Goal: Communication & Community: Answer question/provide support

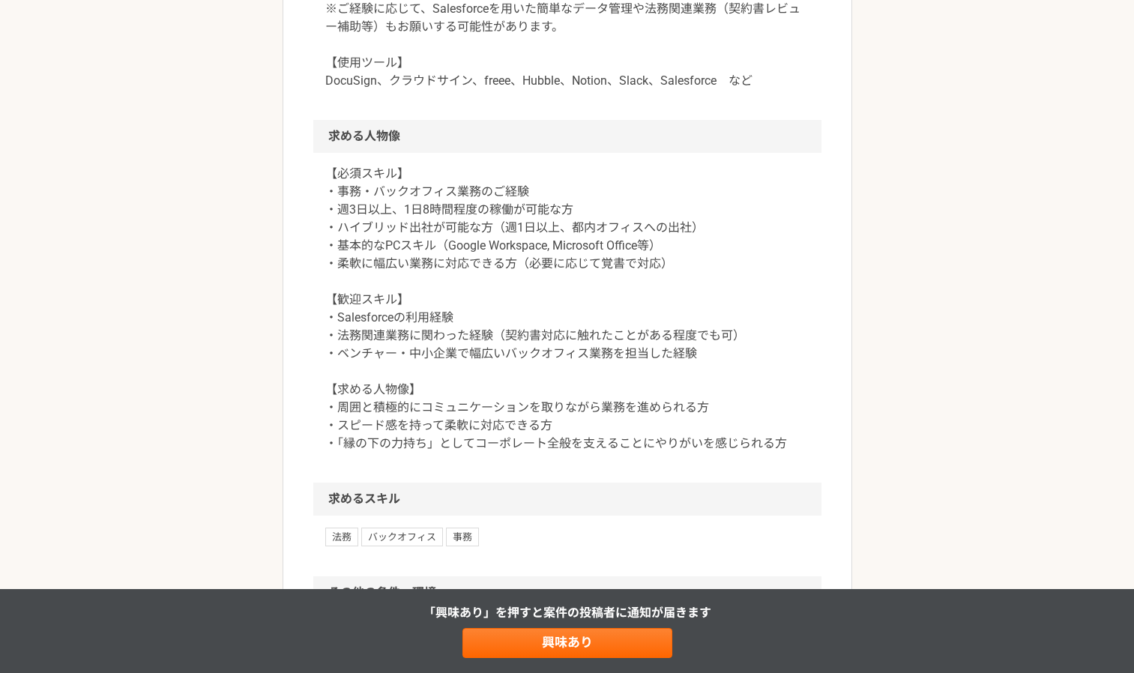
scroll to position [753, 0]
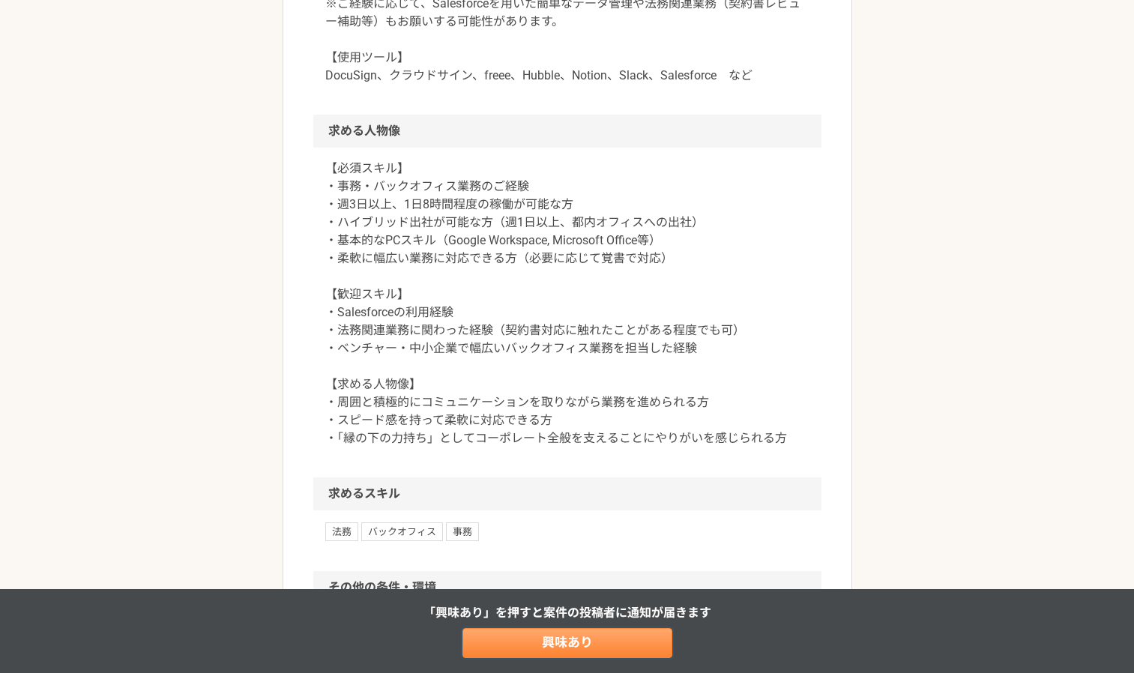
click at [553, 646] on link "興味あり" at bounding box center [568, 643] width 210 height 30
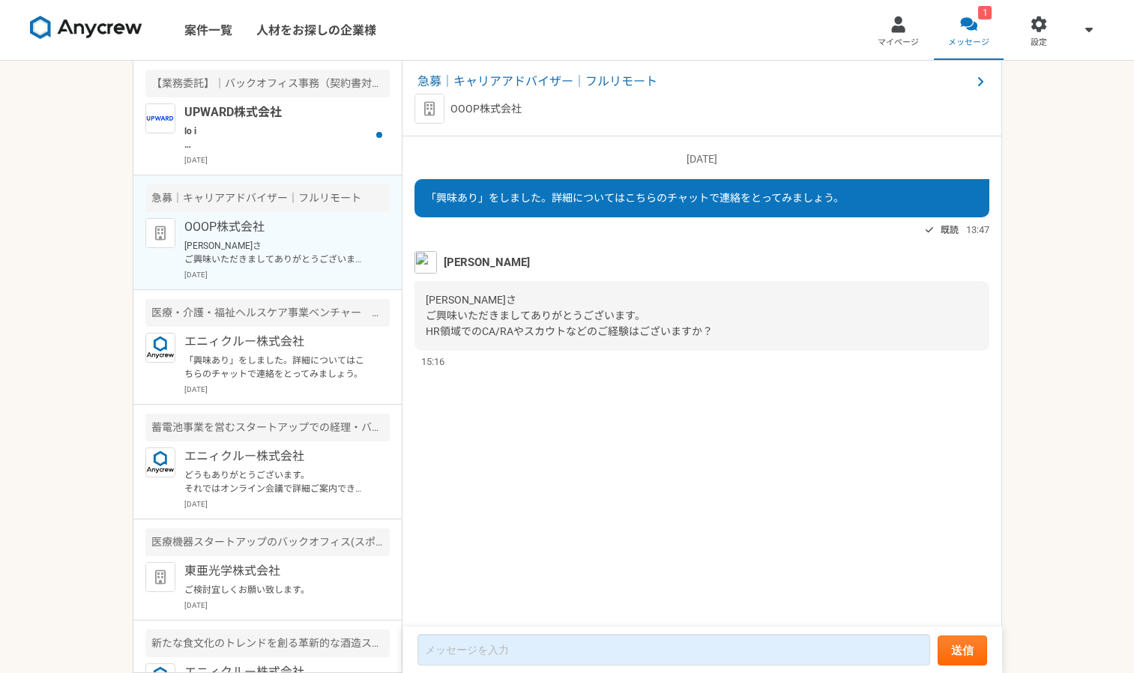
click at [256, 257] on p "仙頭和明さ ご興味いただきましてありがとうございます。 HR領域でのCA/RAやスカウトなどのご経験はございますか？" at bounding box center [276, 252] width 185 height 27
click at [233, 224] on p "OOOP株式会社" at bounding box center [276, 227] width 185 height 18
click at [544, 81] on span "急募｜キャリアアドバイザー｜フルリモート" at bounding box center [695, 82] width 554 height 18
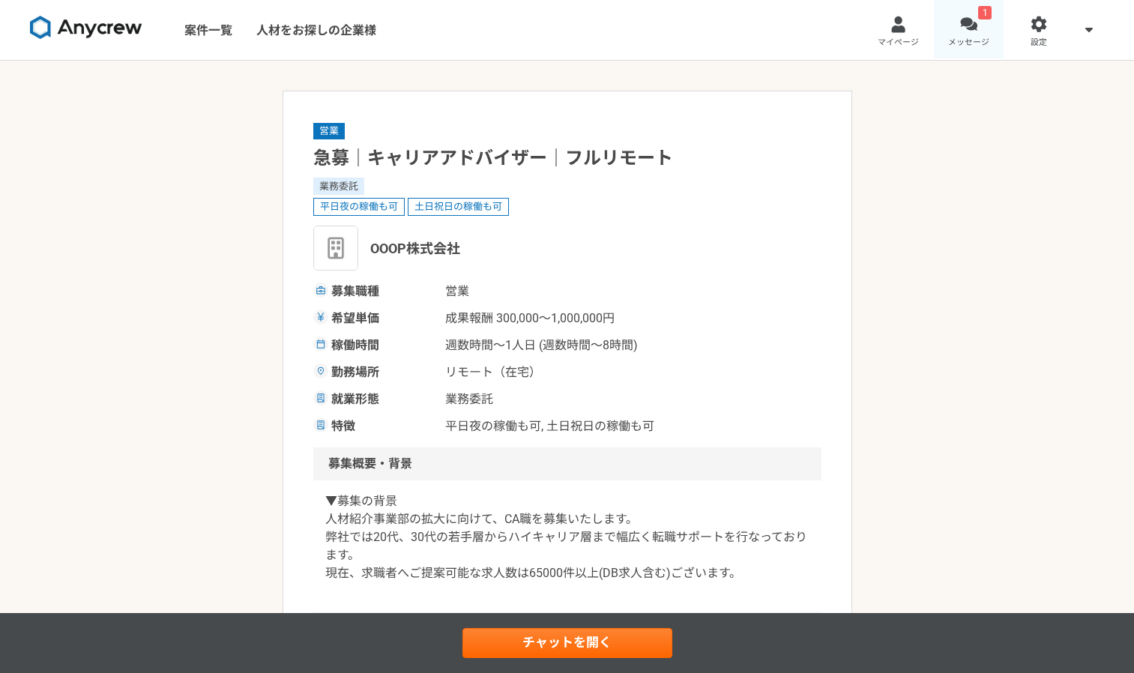
click at [979, 22] on link "1 メッセージ" at bounding box center [969, 30] width 70 height 60
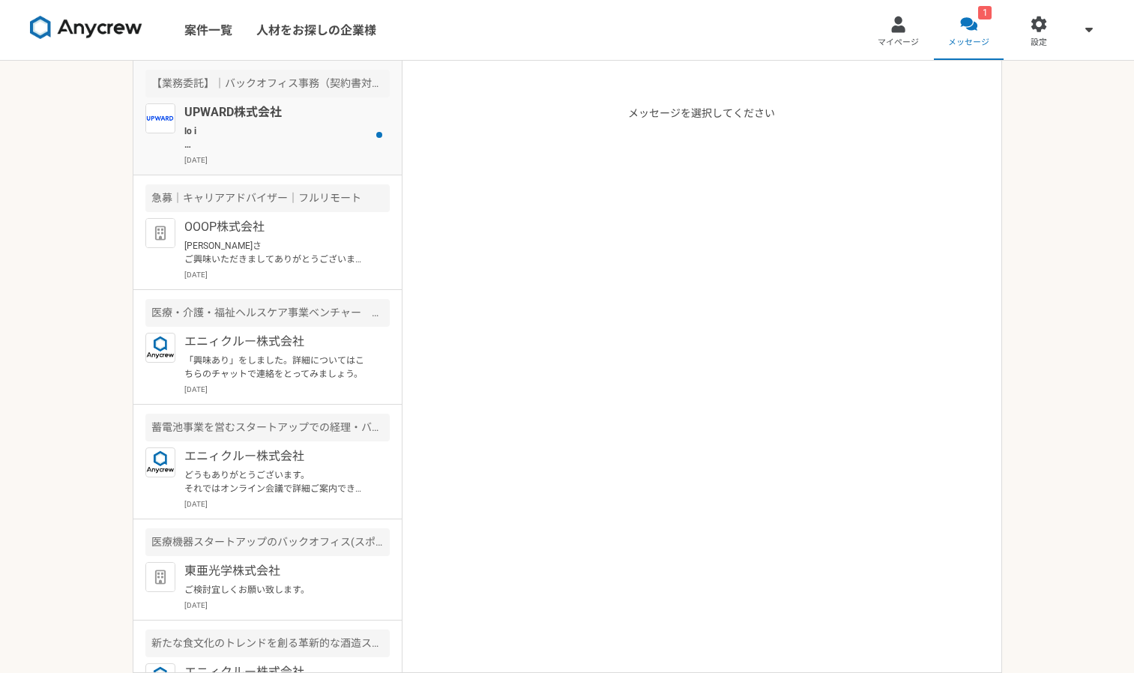
click at [253, 118] on p "UPWARD株式会社" at bounding box center [276, 112] width 185 height 18
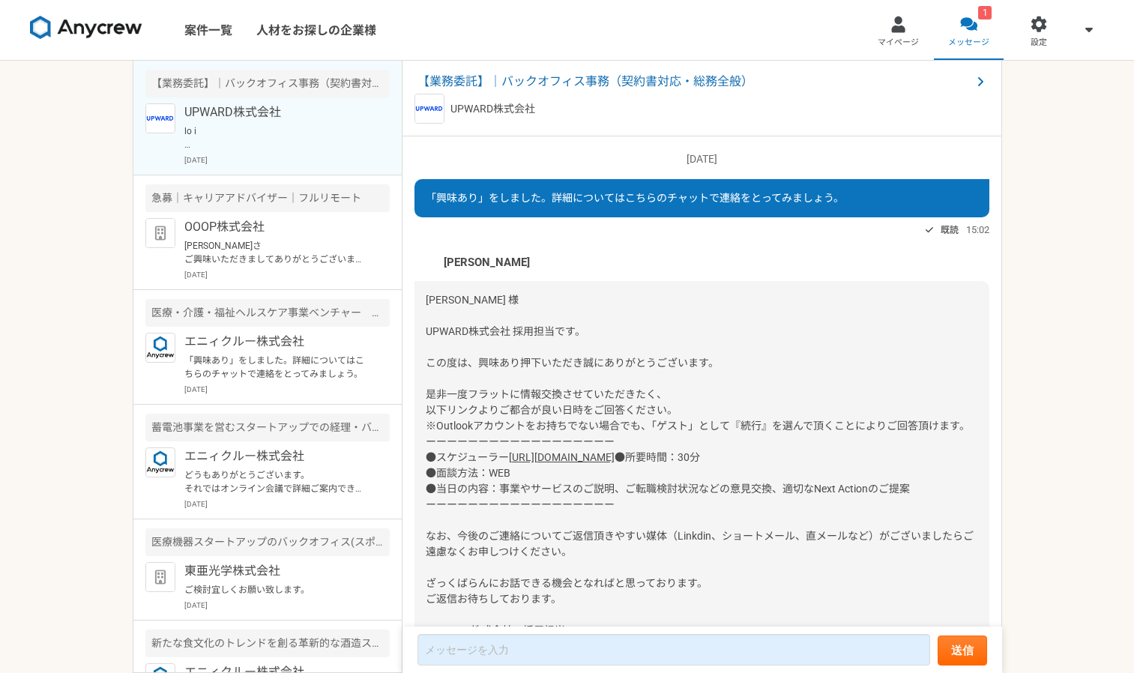
scroll to position [132, 0]
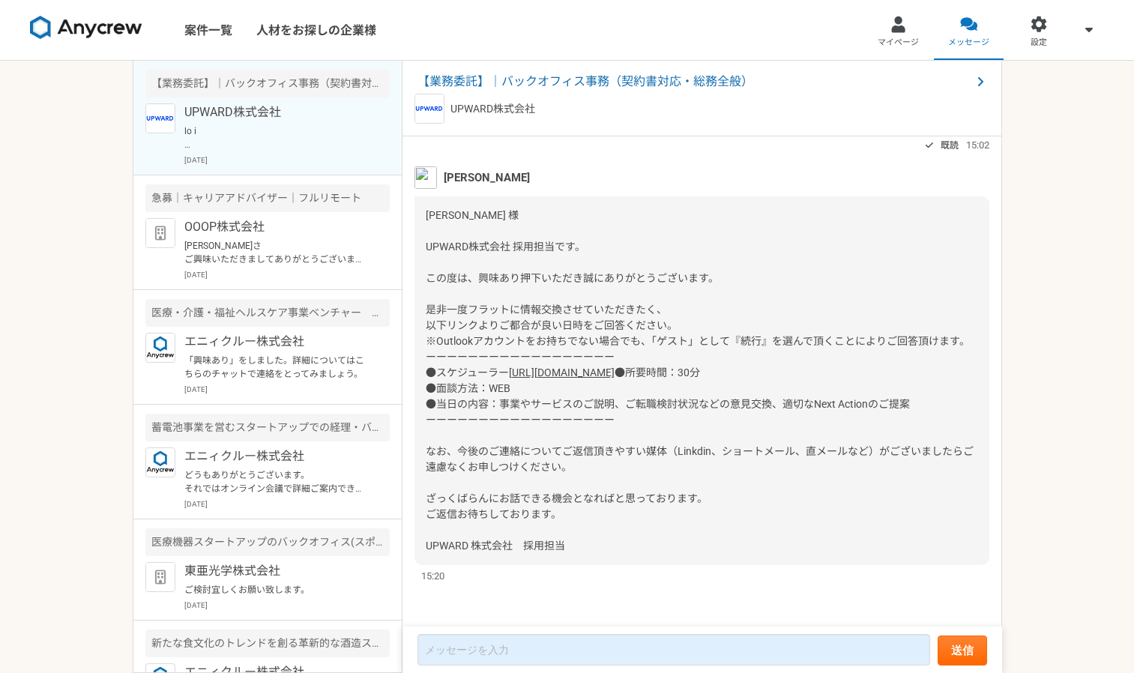
click at [509, 367] on link "[URL][DOMAIN_NAME]" at bounding box center [562, 373] width 106 height 12
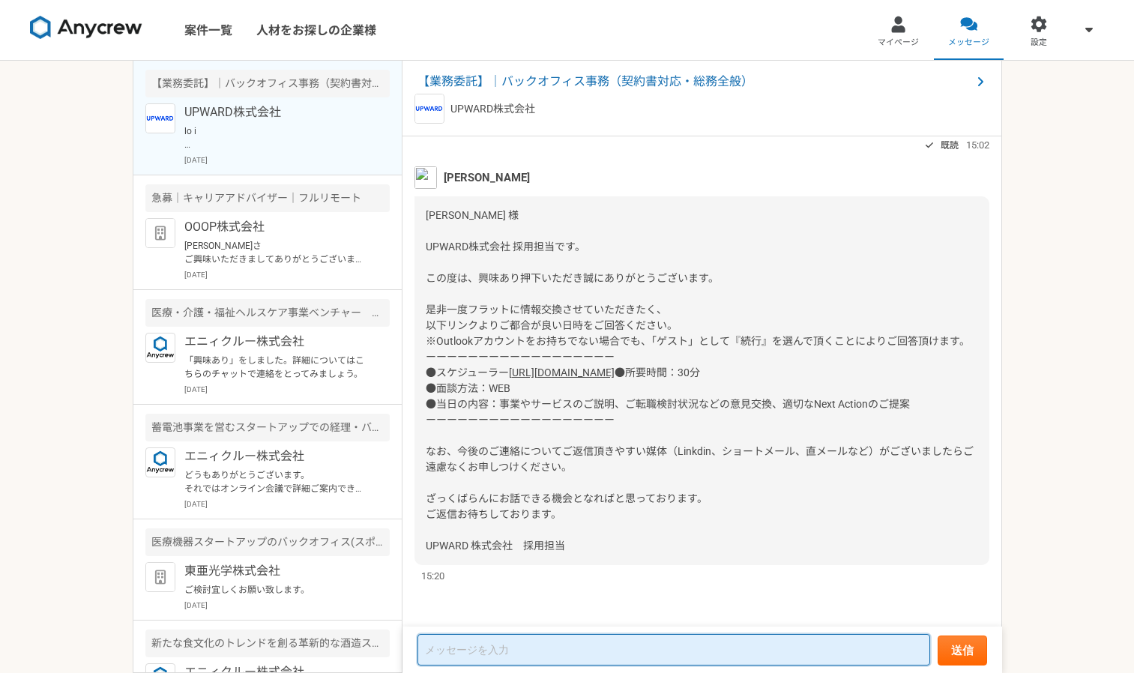
click at [507, 650] on textarea at bounding box center [674, 649] width 513 height 31
type textarea "o"
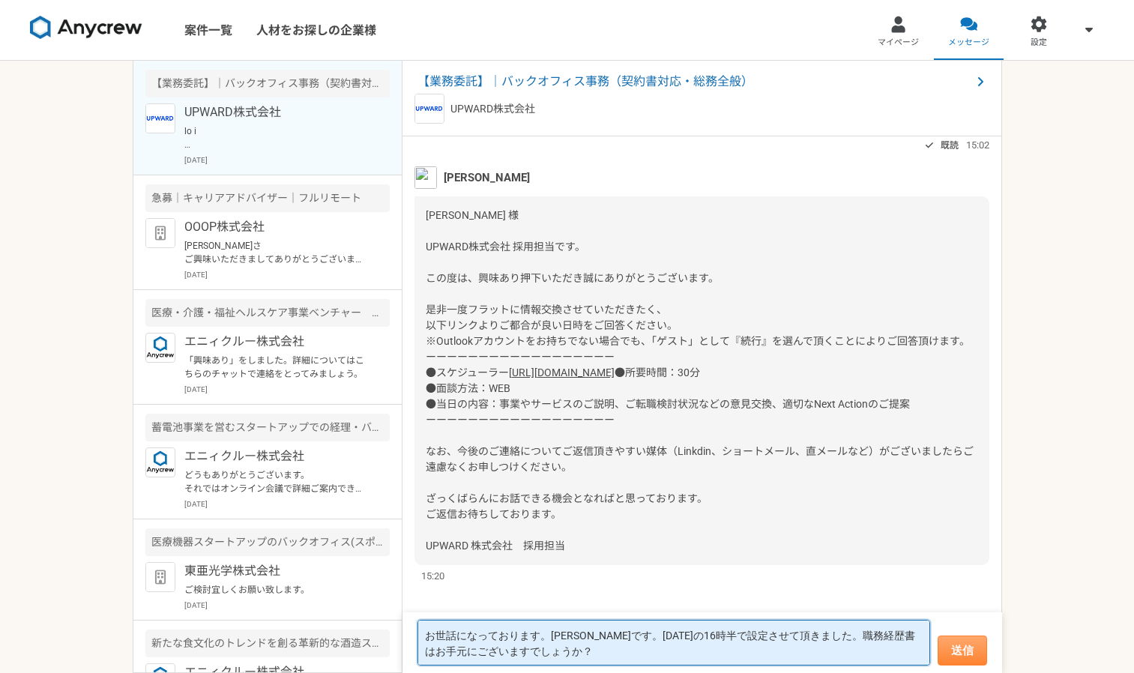
type textarea "お世話になっております。[PERSON_NAME]です。[DATE]の16時半で設定させて頂きました。職務経歴書はお手元にございますでしょうか？"
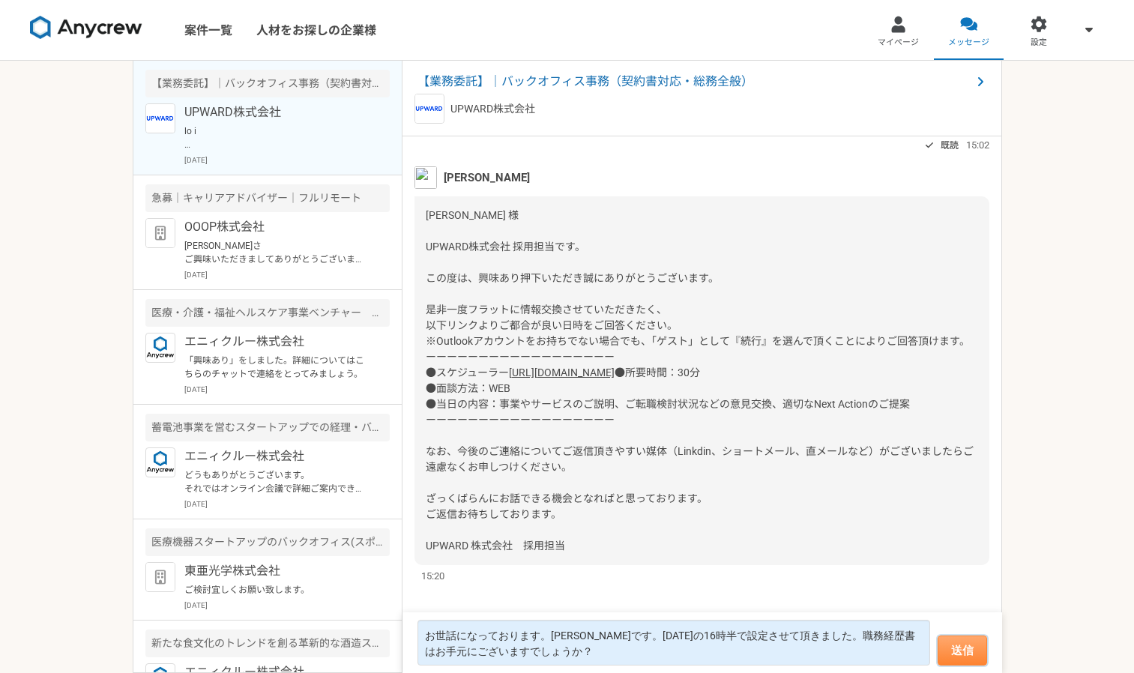
click at [967, 653] on button "送信" at bounding box center [962, 651] width 49 height 30
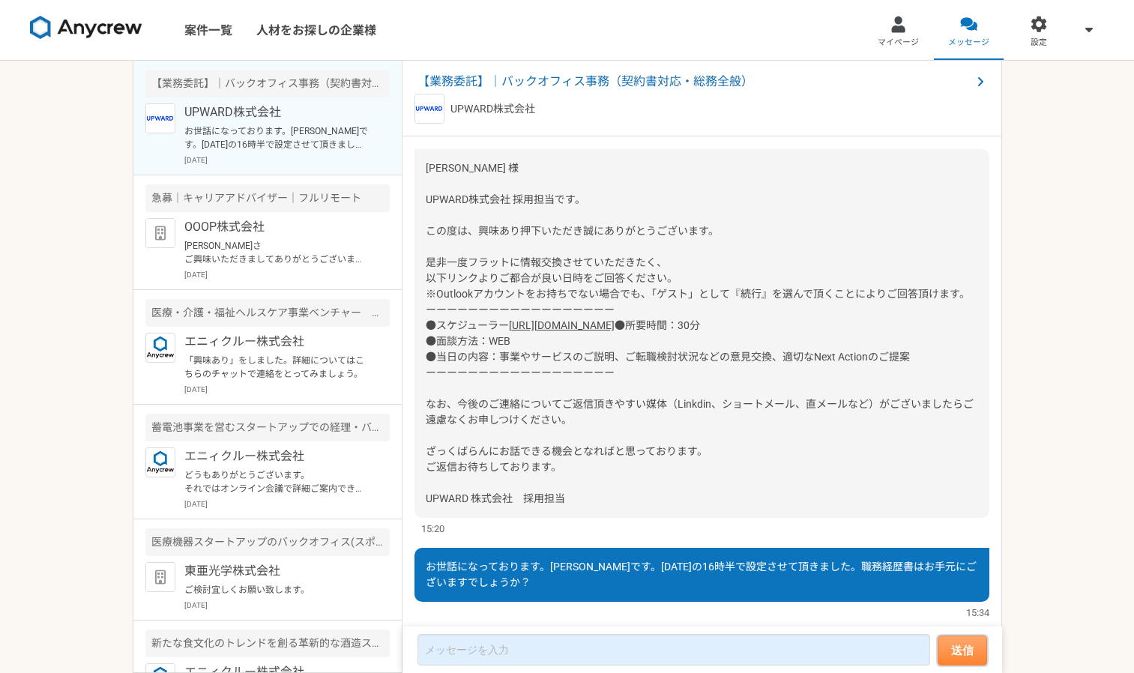
scroll to position [216, 0]
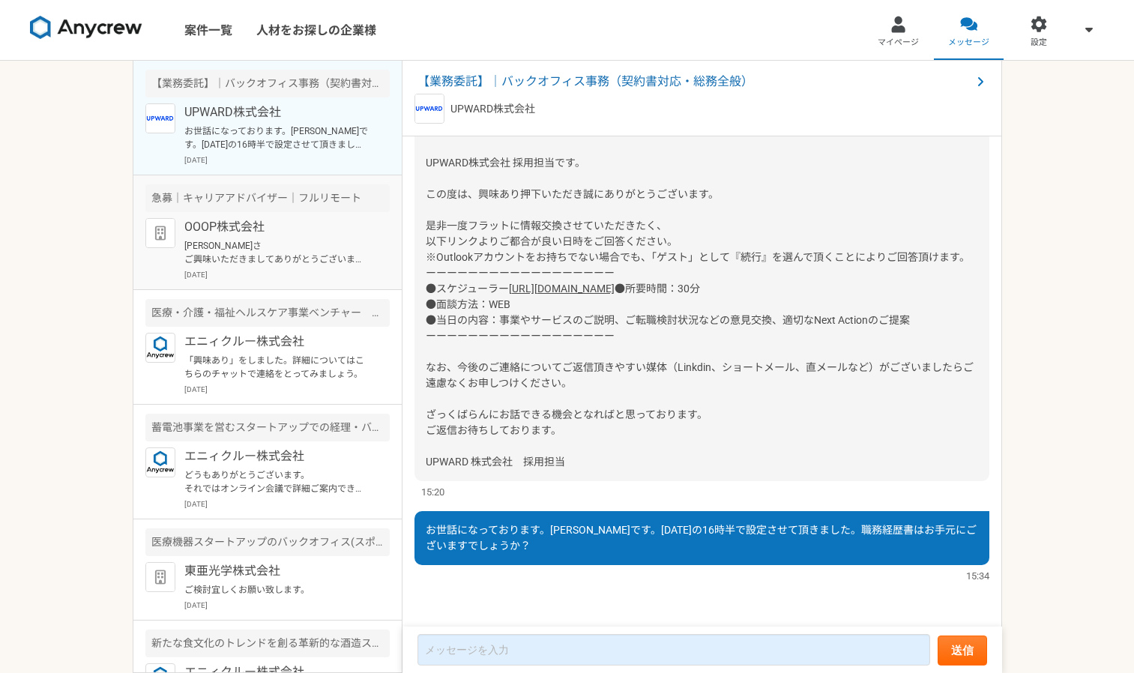
click at [257, 255] on p "[PERSON_NAME]さ ご興味いただきましてありがとうございます。 HR領域でのCA/RAやスカウトなどのご経験はございますか？" at bounding box center [276, 252] width 185 height 27
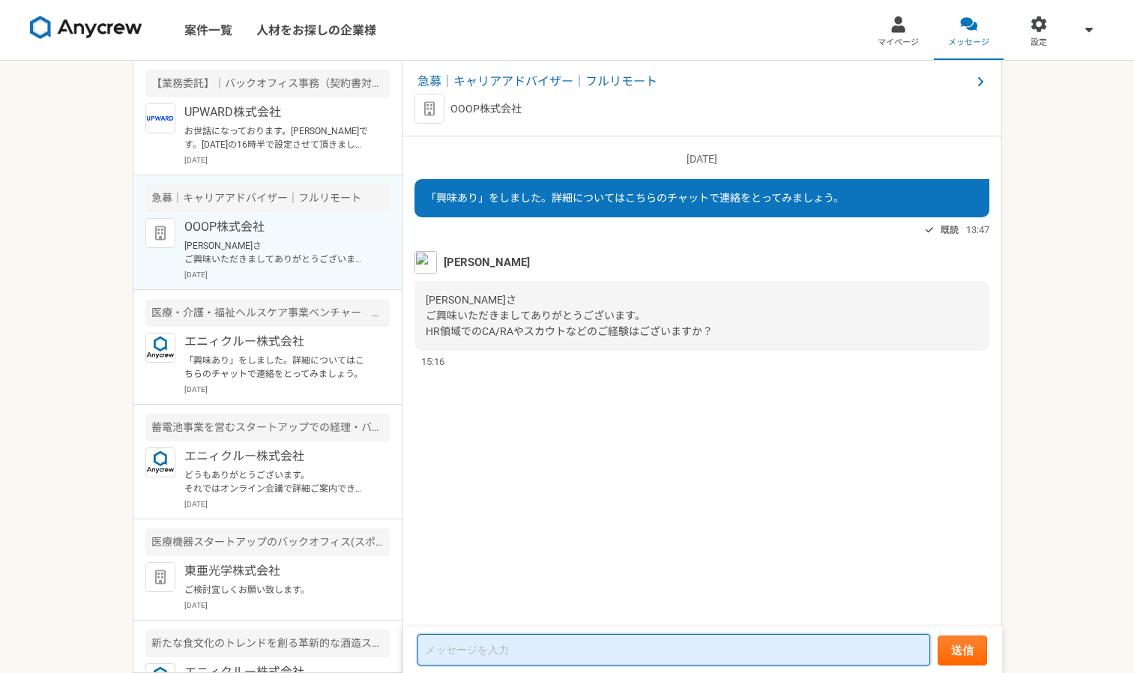
click at [580, 643] on textarea at bounding box center [674, 649] width 513 height 31
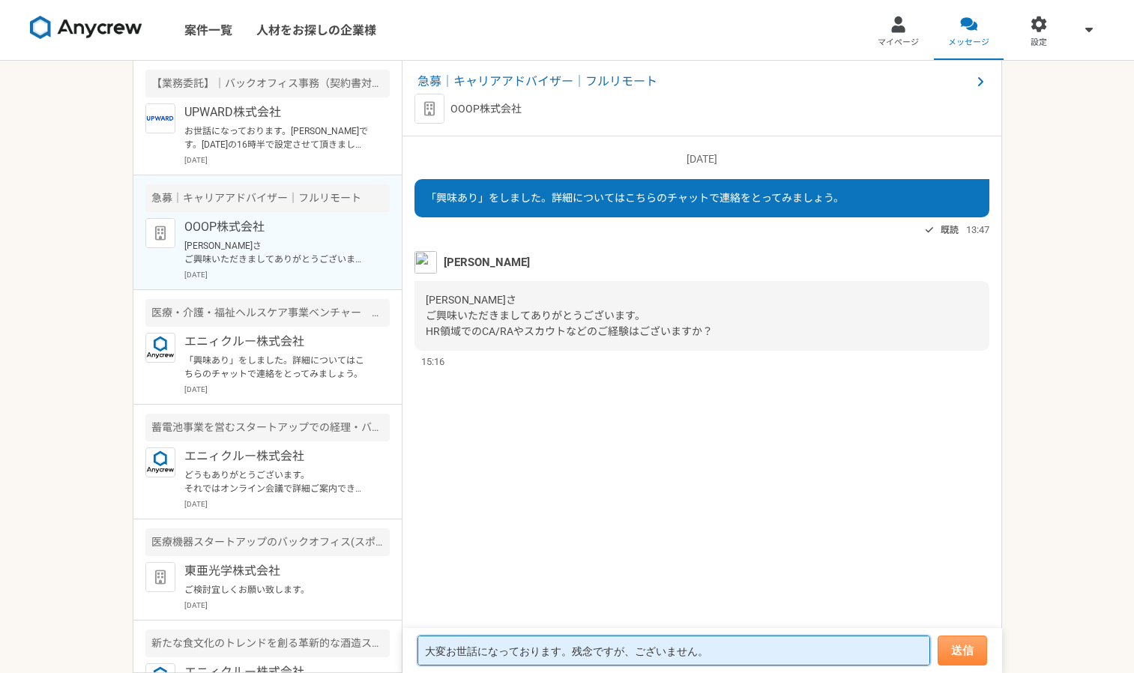
type textarea "大変お世話になっております。残念ですが、ございません。"
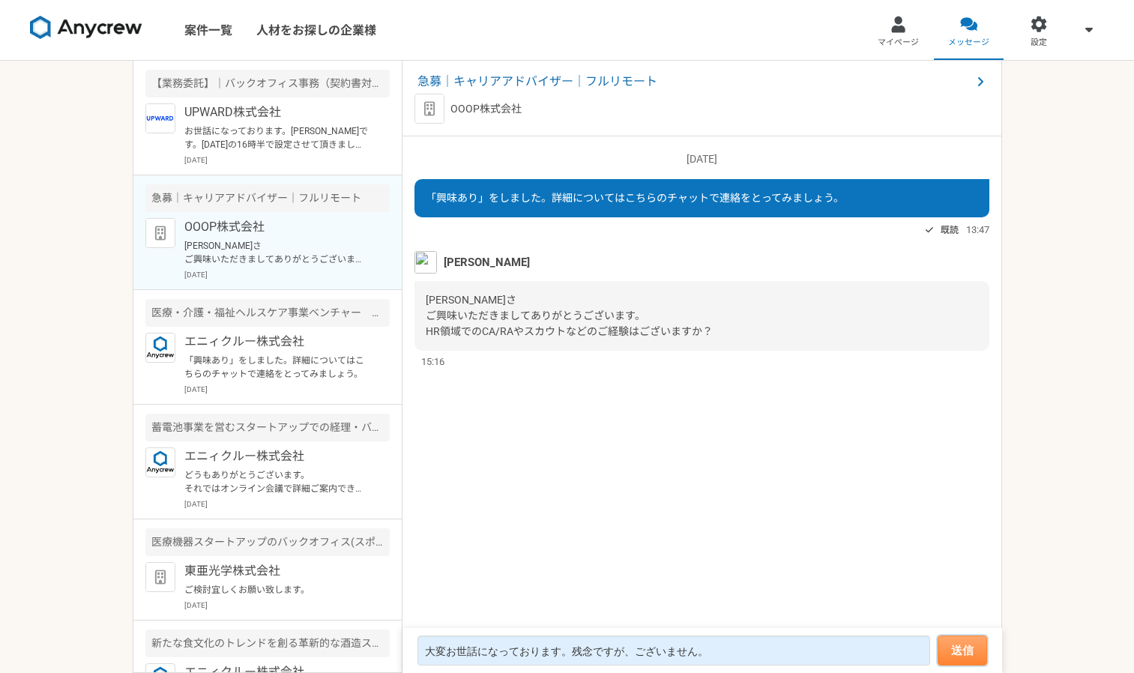
click at [955, 657] on button "送信" at bounding box center [962, 651] width 49 height 30
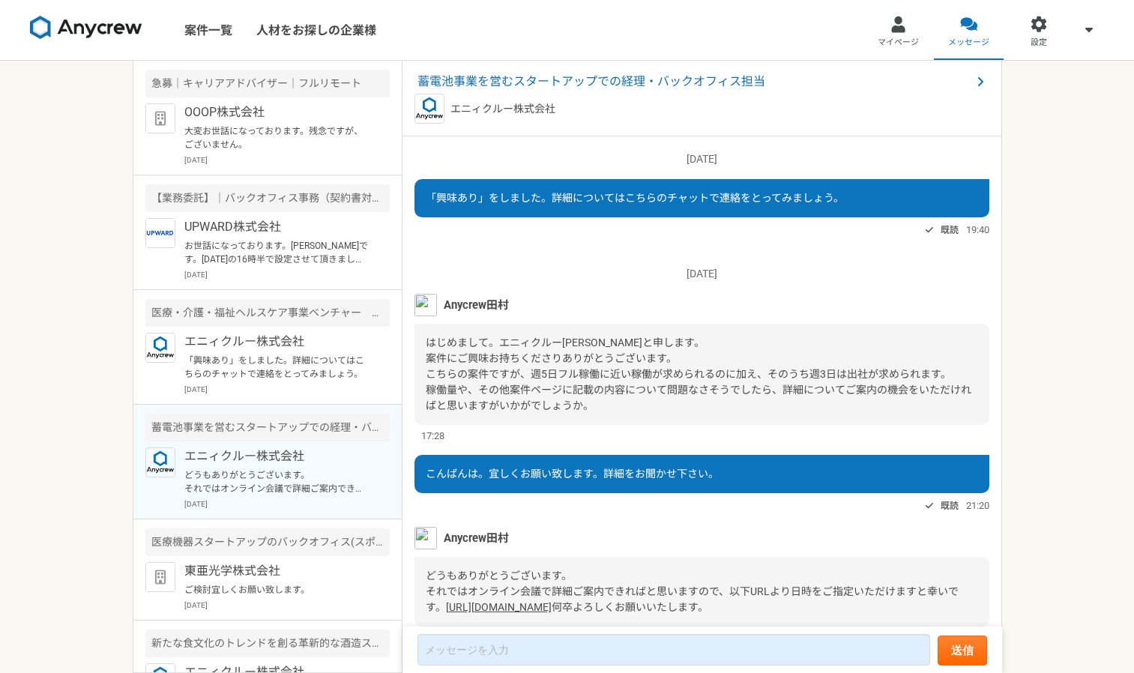
scroll to position [93, 0]
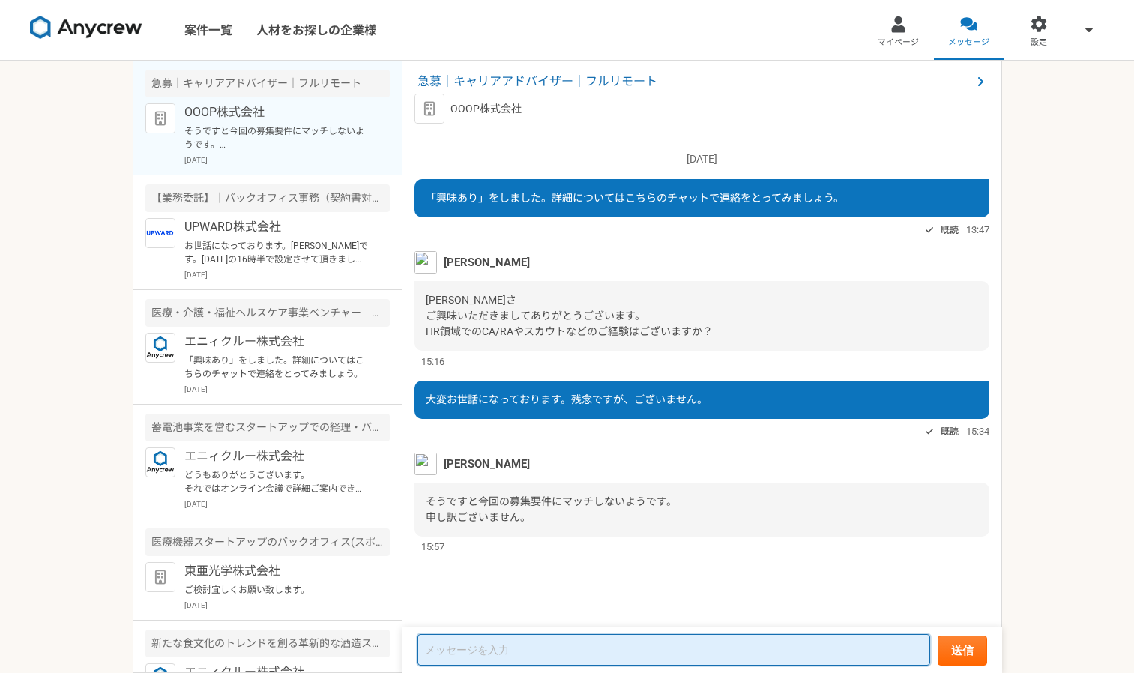
click at [740, 644] on textarea at bounding box center [674, 649] width 513 height 31
type textarea "[PERSON_NAME]"
type textarea "承知致しました。"
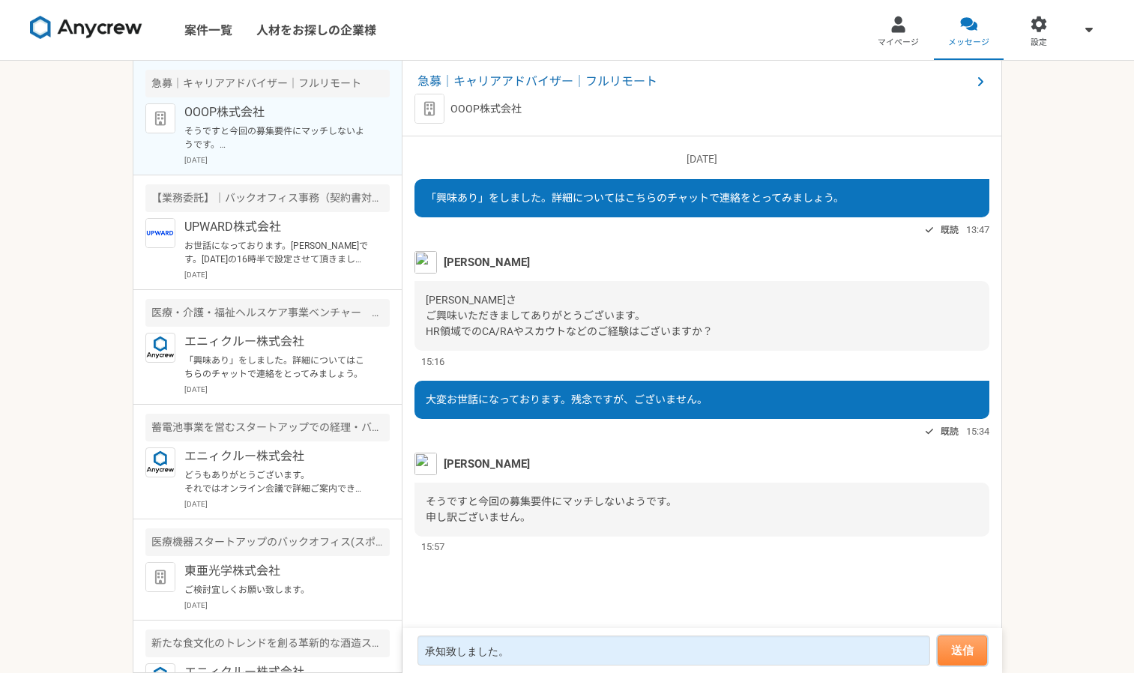
click at [961, 655] on button "送信" at bounding box center [962, 651] width 49 height 30
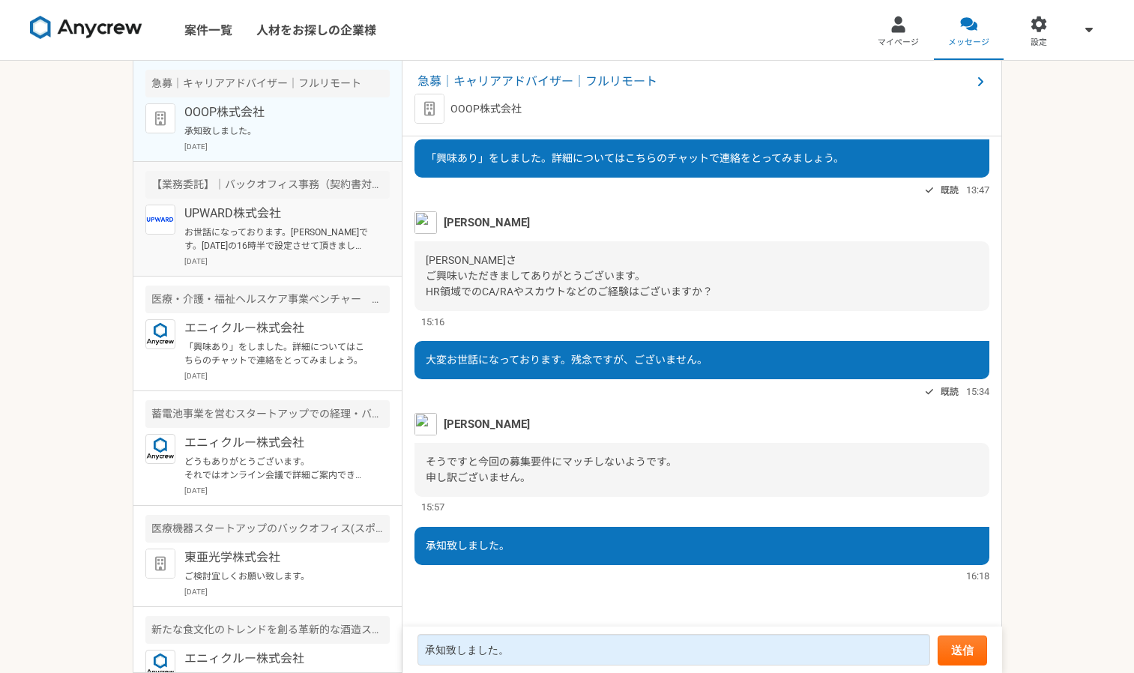
click at [248, 227] on p "お世話になっております。[PERSON_NAME]です。[DATE]の16時半で設定させて頂きました。職務経歴書はお手元にございますでしょうか？" at bounding box center [276, 239] width 185 height 27
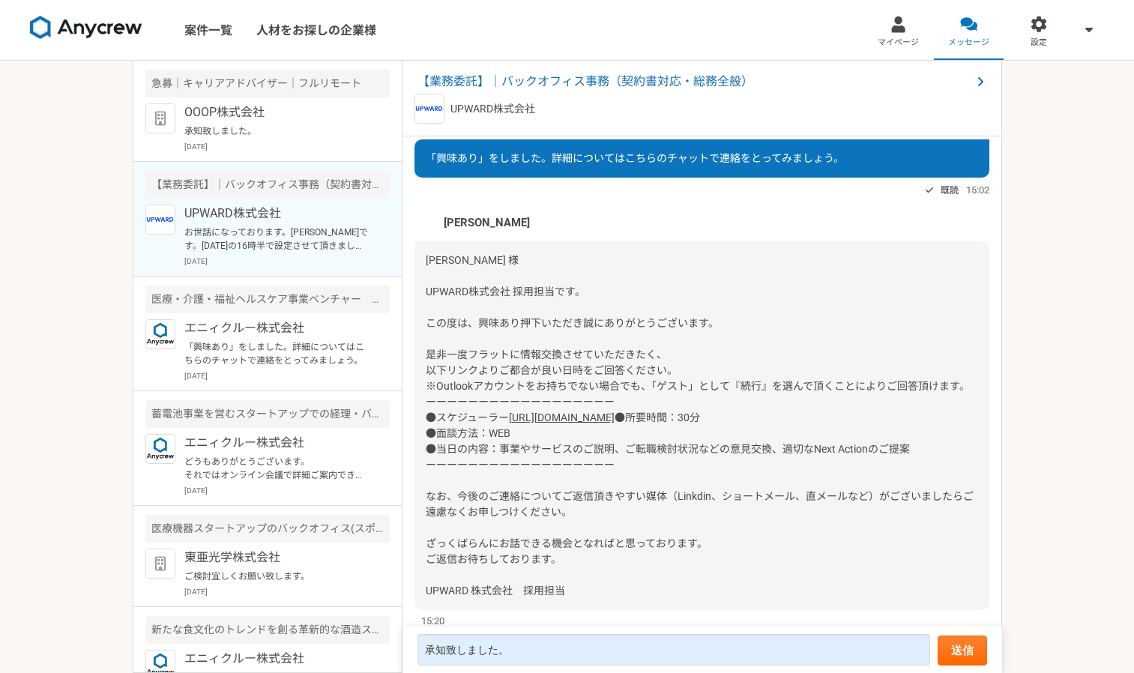
scroll to position [216, 0]
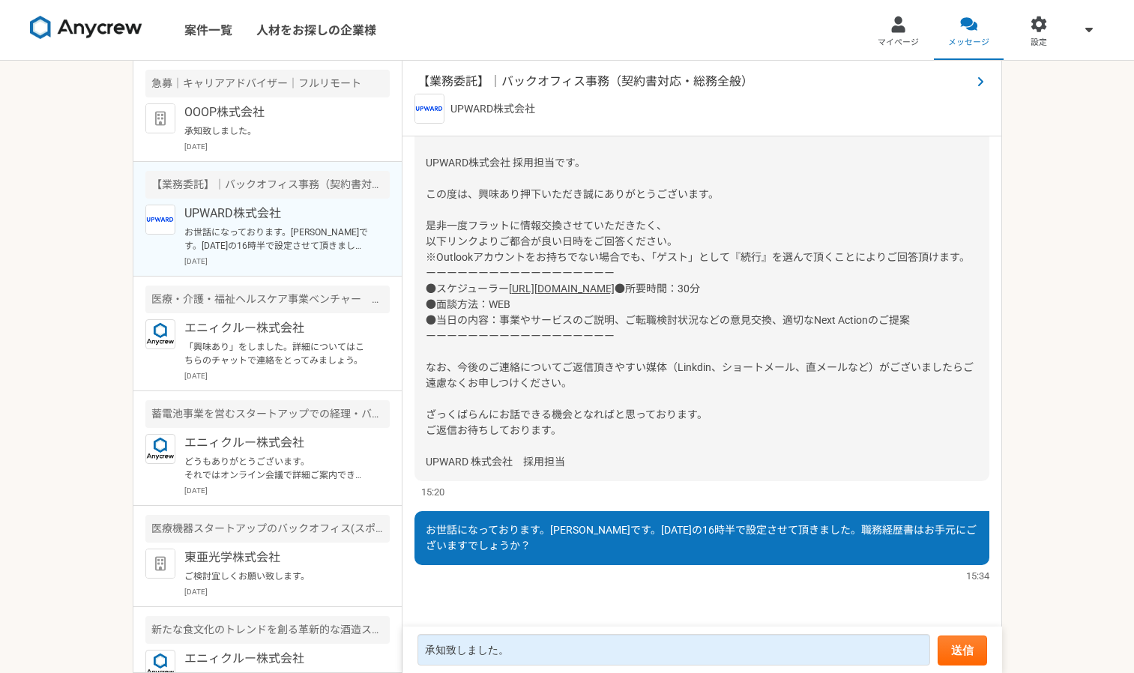
click at [556, 80] on span "【業務委託】｜バックオフィス事務（契約書対応・総務全般）" at bounding box center [695, 82] width 554 height 18
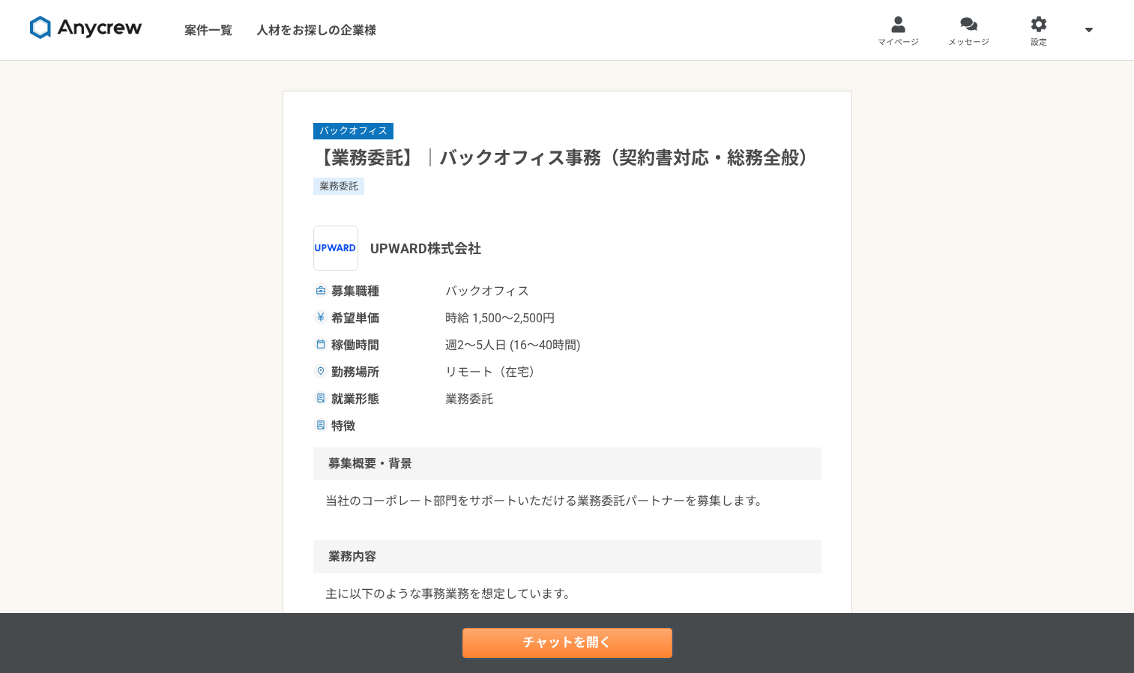
click at [565, 646] on link "チャットを開く" at bounding box center [568, 643] width 210 height 30
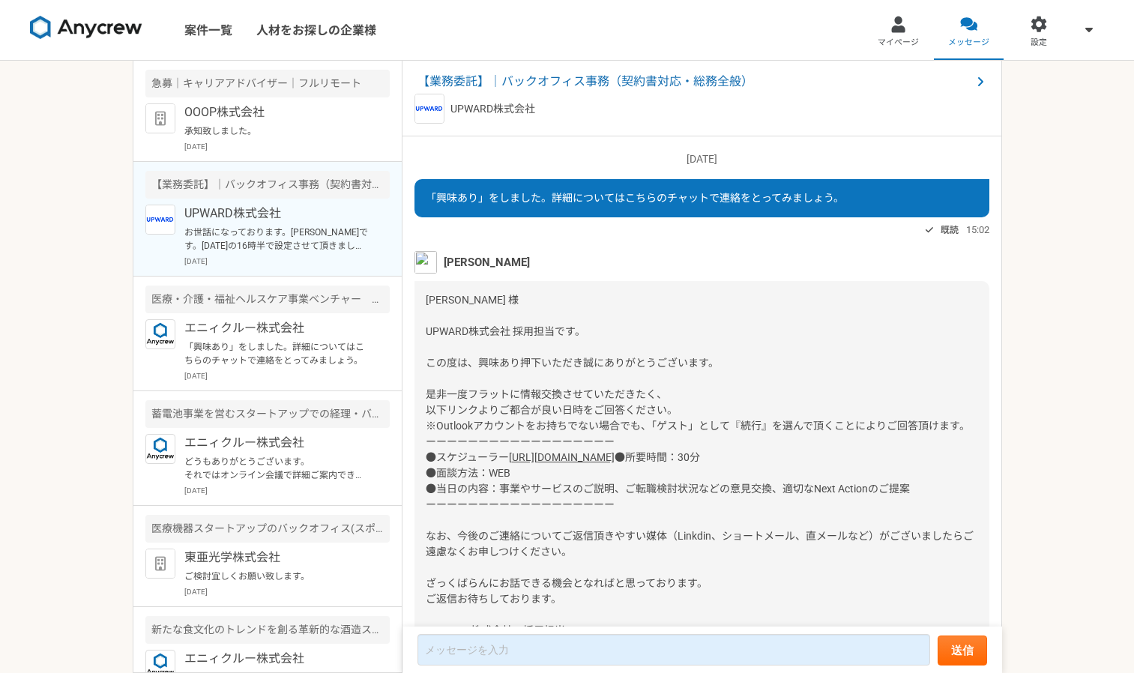
scroll to position [216, 0]
